Goal: Navigation & Orientation: Find specific page/section

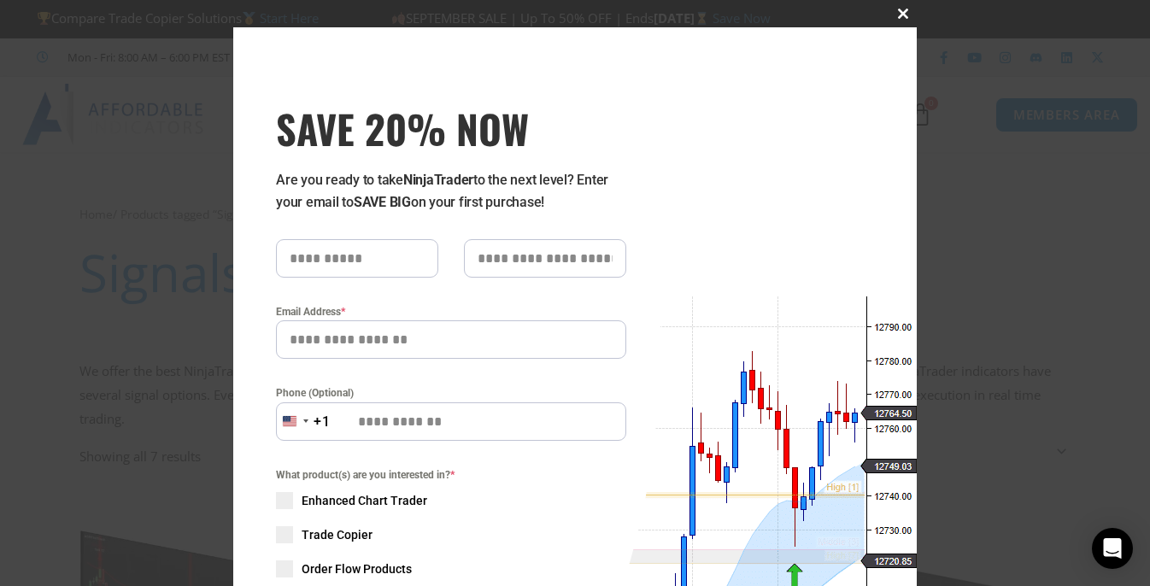
click at [890, 18] on span "SAVE 20% NOW popup" at bounding box center [902, 14] width 27 height 10
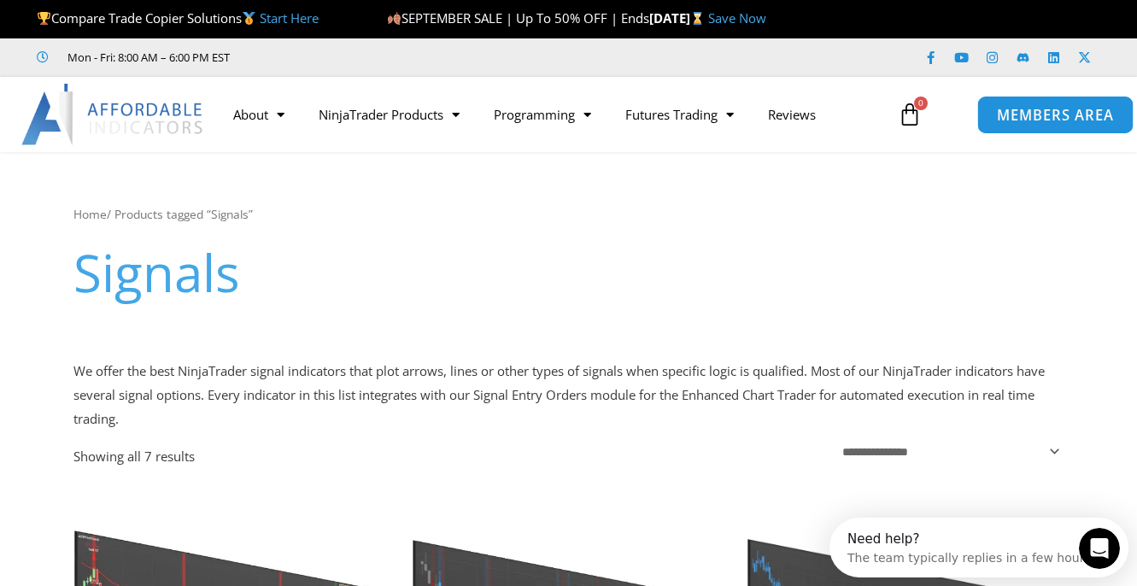
click at [1034, 126] on link "MEMBERS AREA" at bounding box center [1054, 114] width 156 height 38
click at [1048, 119] on span "MEMBERS AREA" at bounding box center [1055, 115] width 117 height 15
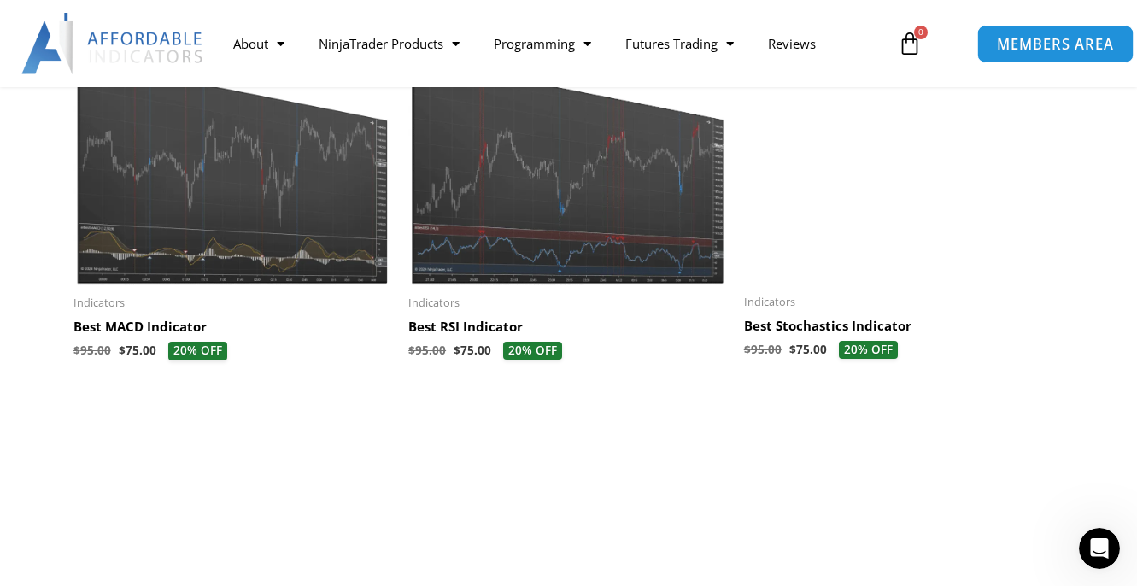
scroll to position [1281, 0]
